Goal: Task Accomplishment & Management: Manage account settings

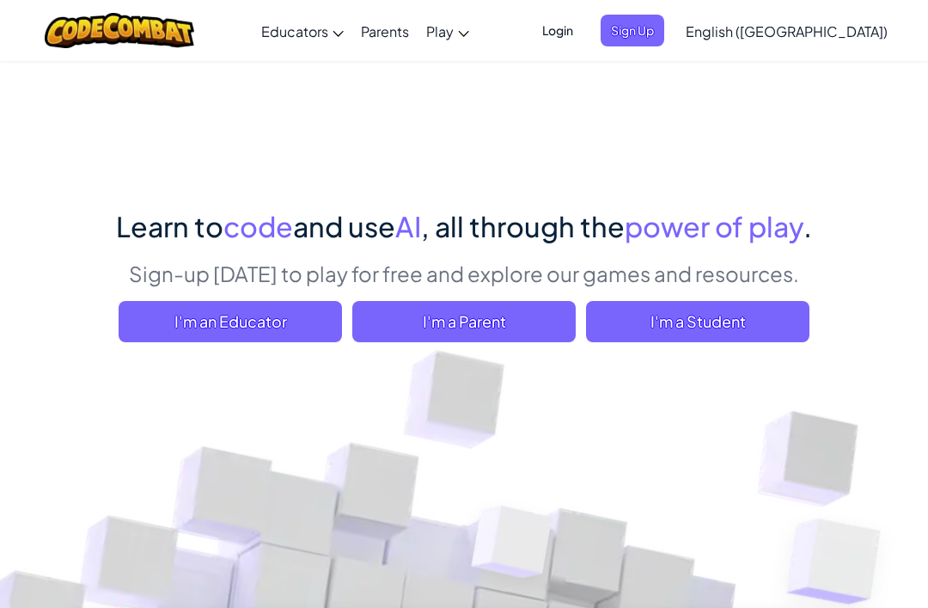
click at [583, 38] on span "Login" at bounding box center [558, 31] width 52 height 32
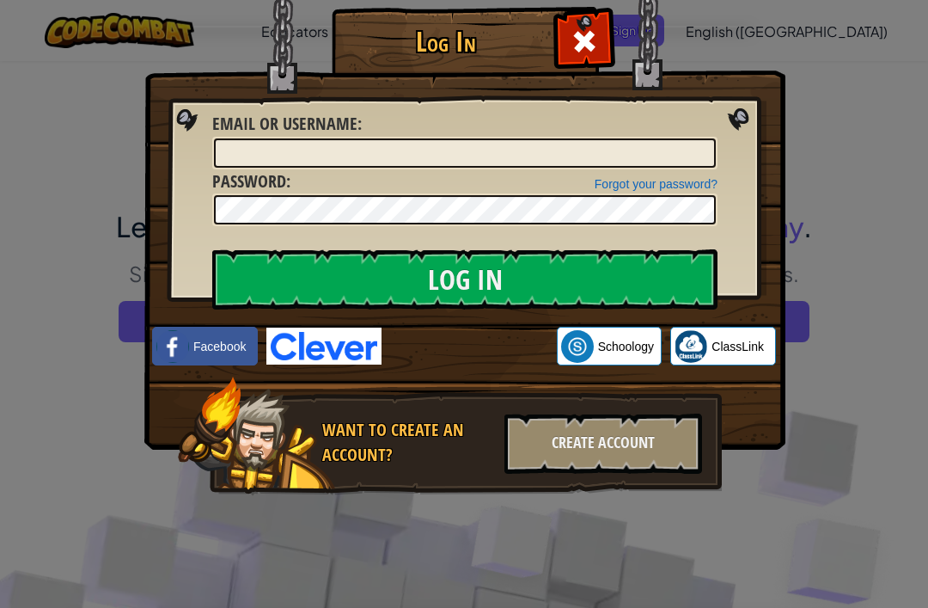
click at [523, 276] on input "Log In" at bounding box center [464, 279] width 505 height 60
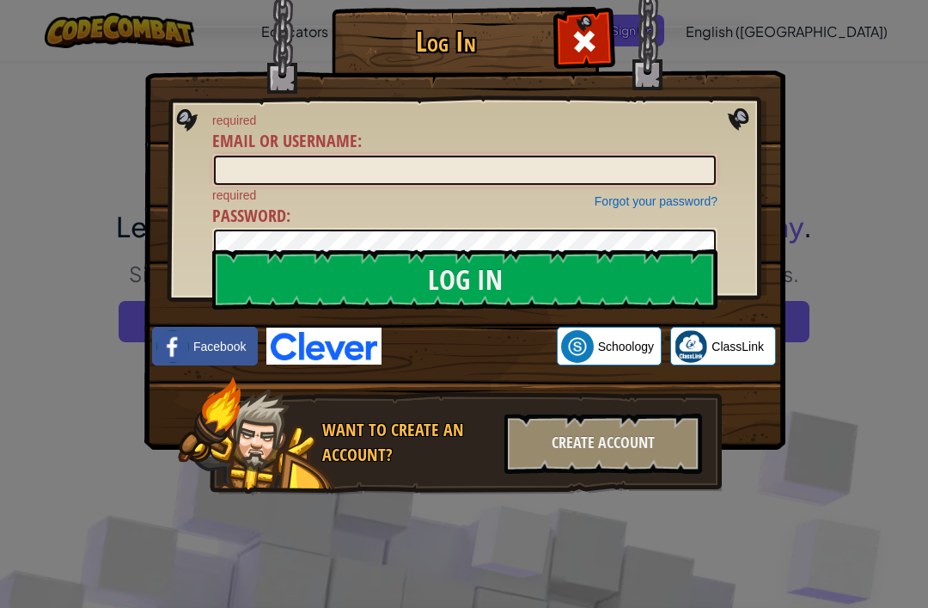
click at [411, 162] on input "Email or Username :" at bounding box center [465, 170] width 502 height 29
click at [363, 176] on input "Email or Username :" at bounding box center [465, 170] width 502 height 29
click at [370, 150] on div "required Email or Username :" at bounding box center [464, 149] width 505 height 75
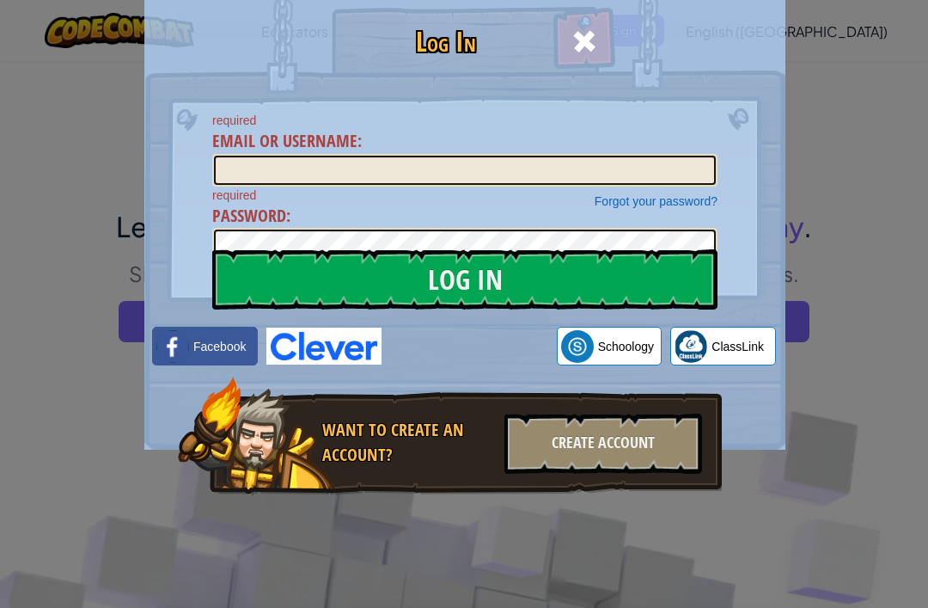
click at [313, 152] on span "Email or Username" at bounding box center [284, 140] width 145 height 23
click at [313, 156] on input "Email or Username :" at bounding box center [465, 170] width 502 height 29
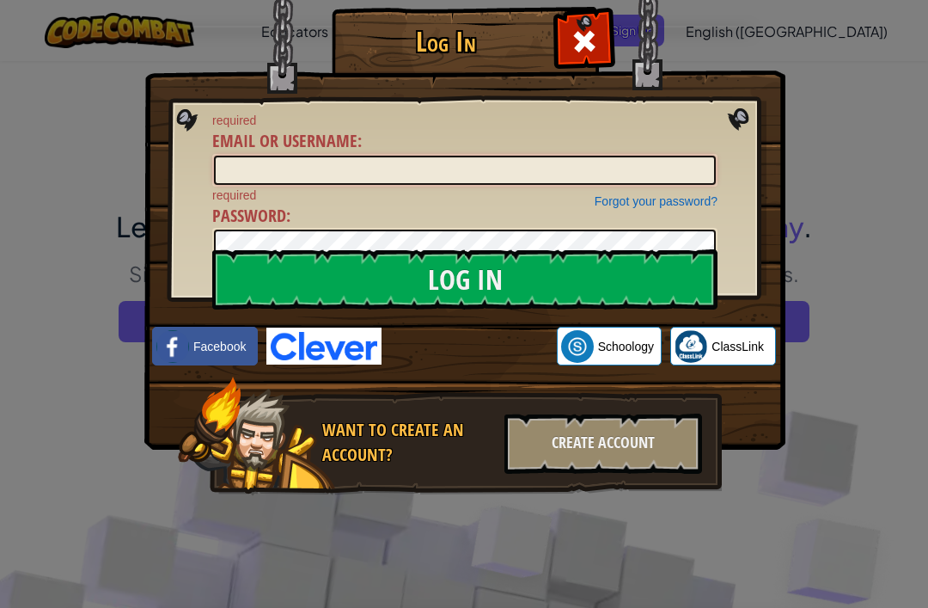
type input "ShauryaTM061125"
click at [525, 280] on input "Log In" at bounding box center [464, 279] width 505 height 60
